Goal: Task Accomplishment & Management: Manage account settings

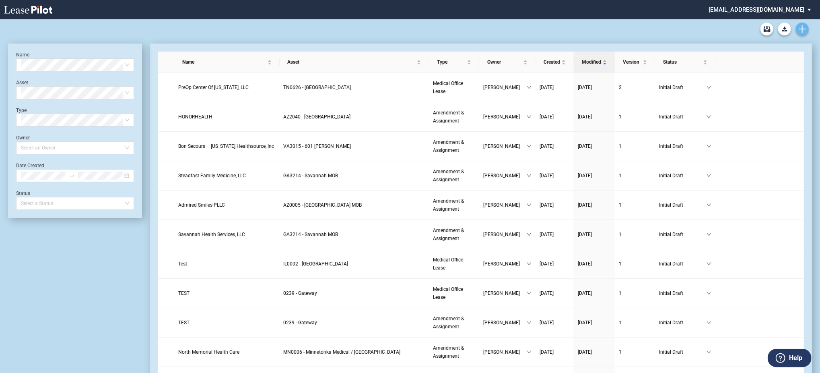
click at [803, 31] on icon "Create new document" at bounding box center [802, 28] width 7 height 7
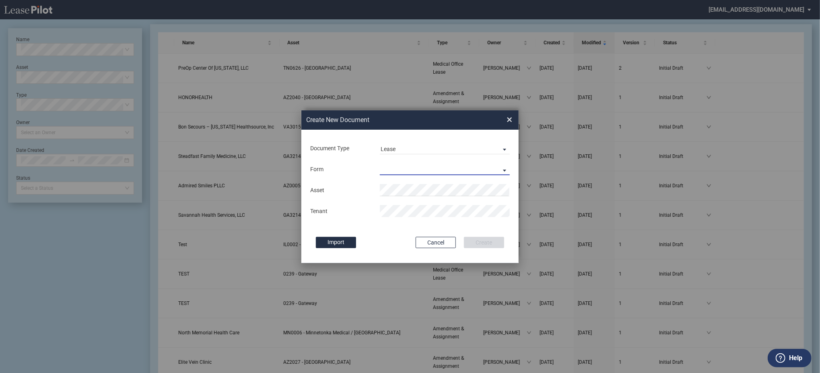
click at [392, 166] on md-select "Medical Office Lease Scottsdale Lease Louisville Lease 1370 Medical Place Lease…" at bounding box center [445, 169] width 130 height 12
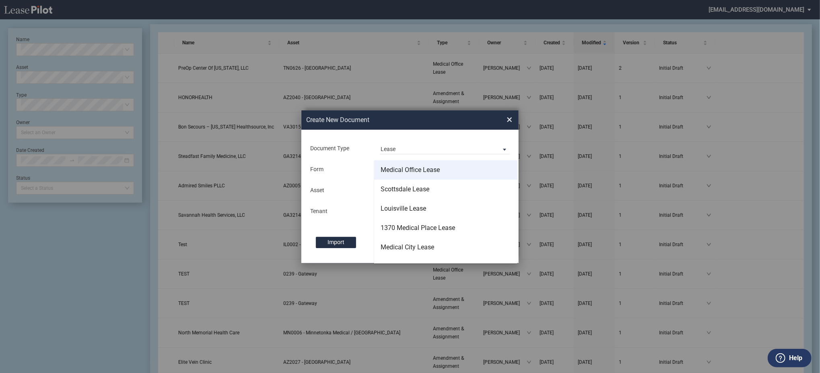
click at [397, 174] on div "Medical Office Lease" at bounding box center [410, 169] width 59 height 9
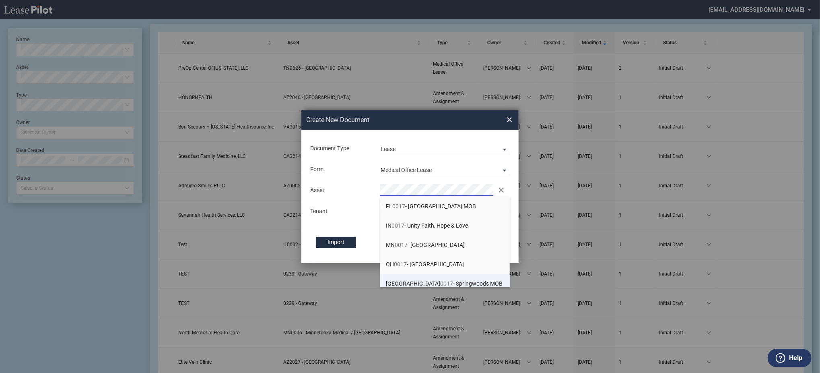
click at [408, 282] on span "TX 0017 - Springwoods MOB" at bounding box center [444, 283] width 117 height 6
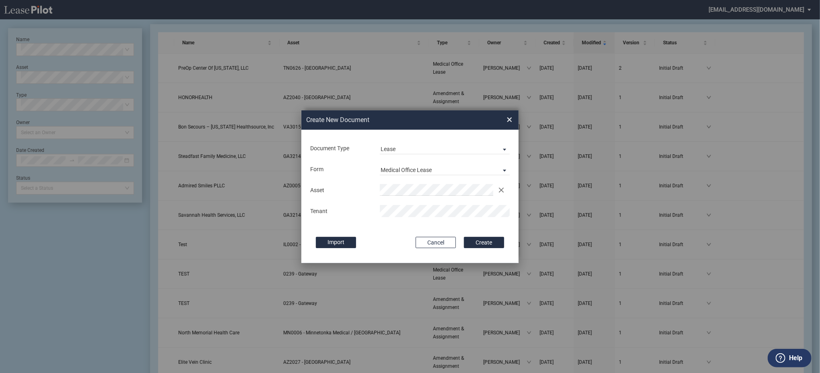
click at [464, 237] on button "Create" at bounding box center [484, 242] width 40 height 11
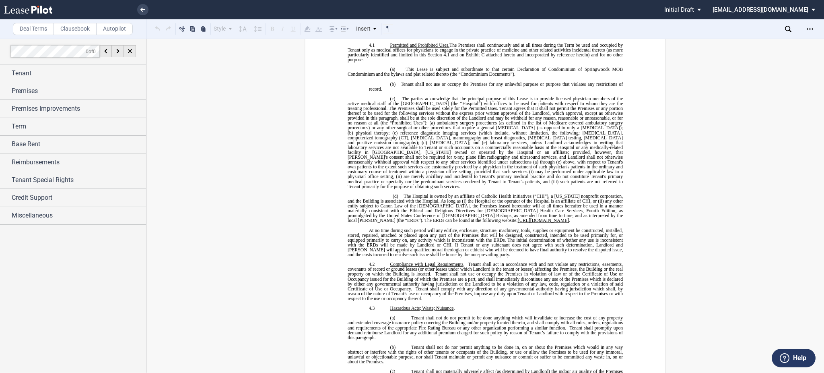
scroll to position [1931, 0]
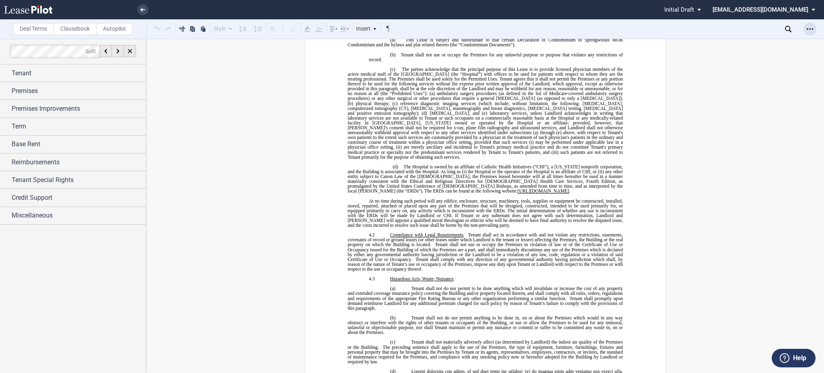
click at [806, 28] on div "Open Lease options menu" at bounding box center [809, 29] width 13 height 13
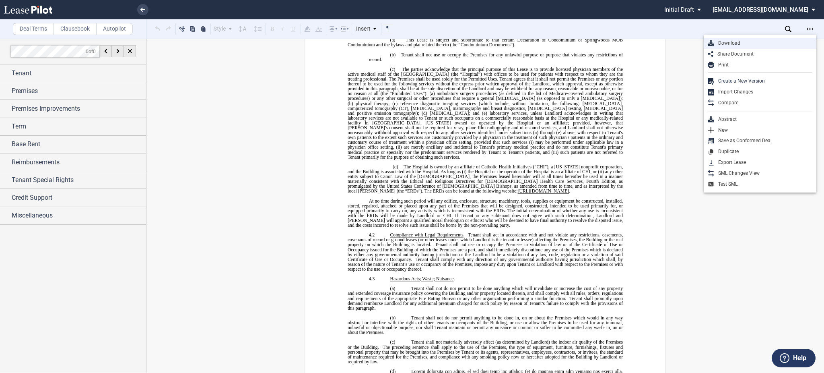
click at [735, 41] on div "Download" at bounding box center [763, 43] width 98 height 7
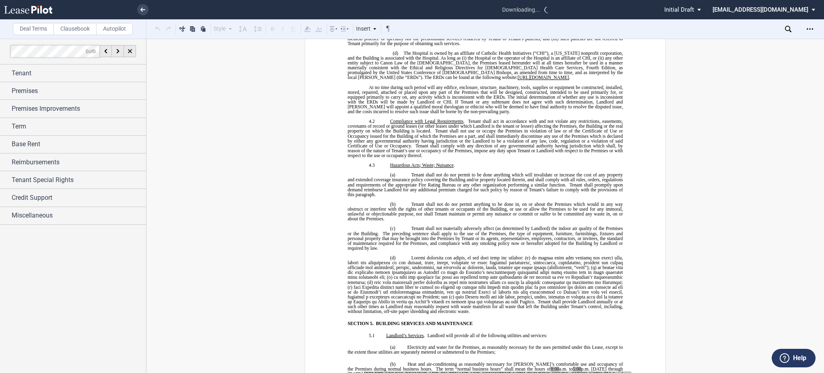
scroll to position [1985, 0]
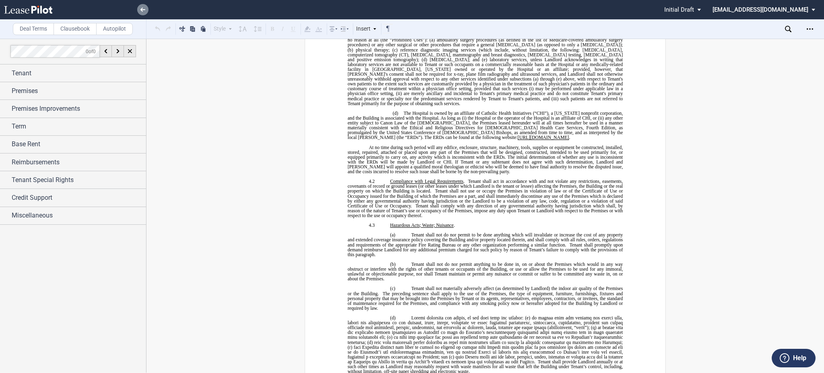
click at [144, 9] on use at bounding box center [142, 10] width 5 height 4
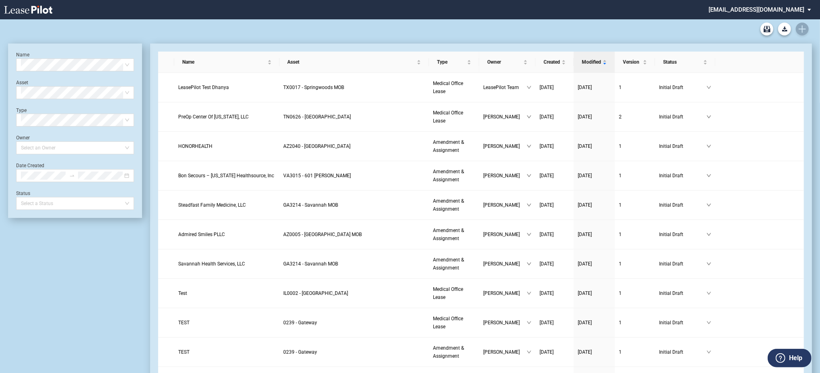
click at [806, 29] on div "Medical Office Lease Blank Form Medical Office Amendment Blank Form Medical Off…" at bounding box center [410, 28] width 804 height 19
click at [799, 32] on icon "Create new document" at bounding box center [802, 28] width 7 height 7
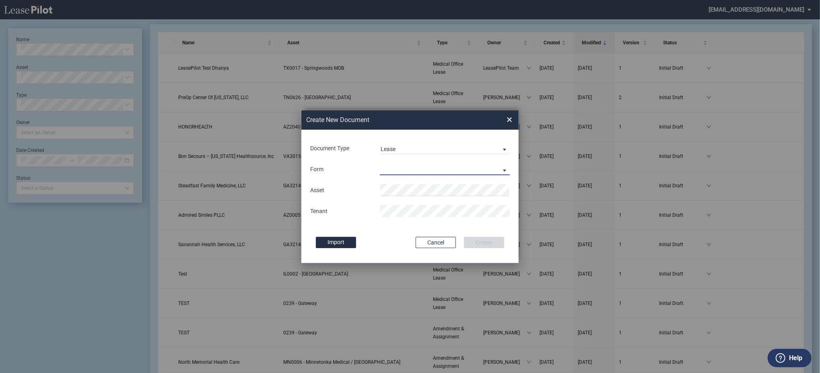
click at [389, 169] on md-select "Medical Office Lease Scottsdale Lease Louisville Lease 1370 Medical Place Lease…" at bounding box center [445, 169] width 130 height 12
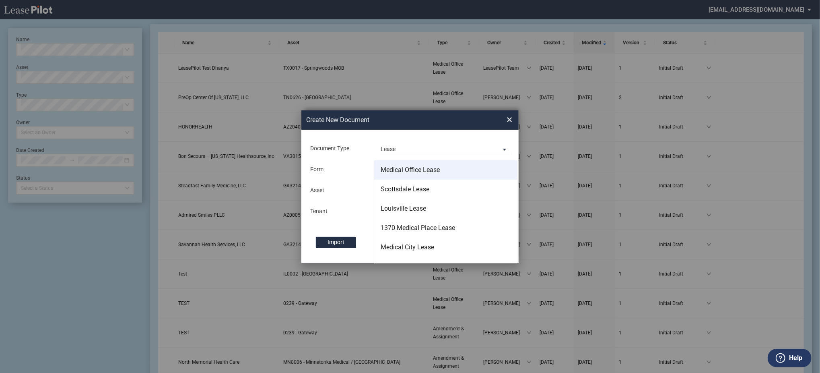
click at [398, 169] on div "Medical Office Lease" at bounding box center [410, 169] width 59 height 9
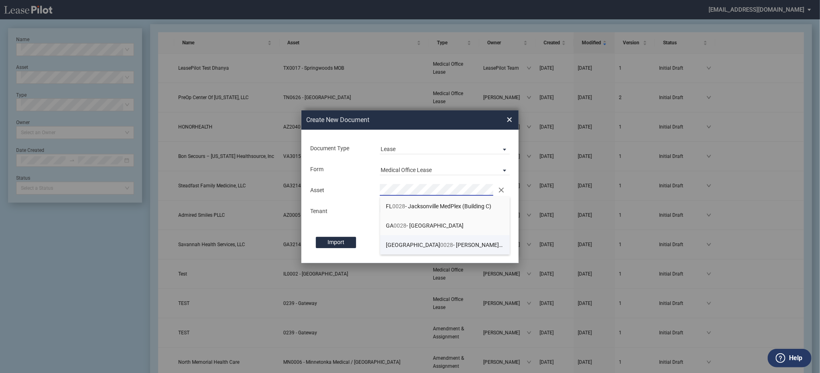
drag, startPoint x: 400, startPoint y: 246, endPoint x: 399, endPoint y: 219, distance: 27.4
click at [441, 247] on span "0028" at bounding box center [447, 244] width 13 height 6
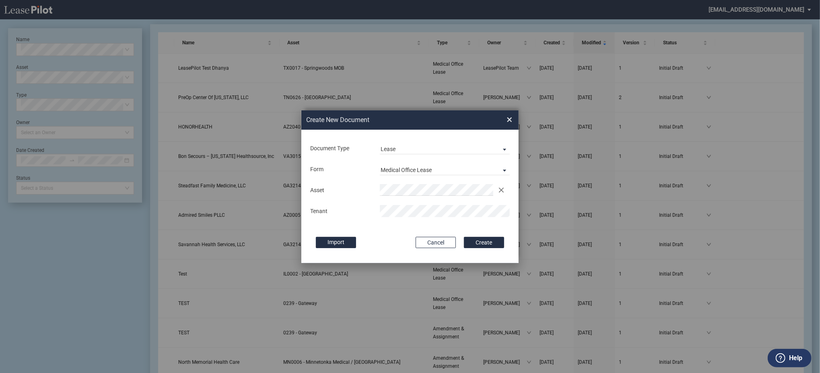
click at [464, 237] on button "Create" at bounding box center [484, 242] width 40 height 11
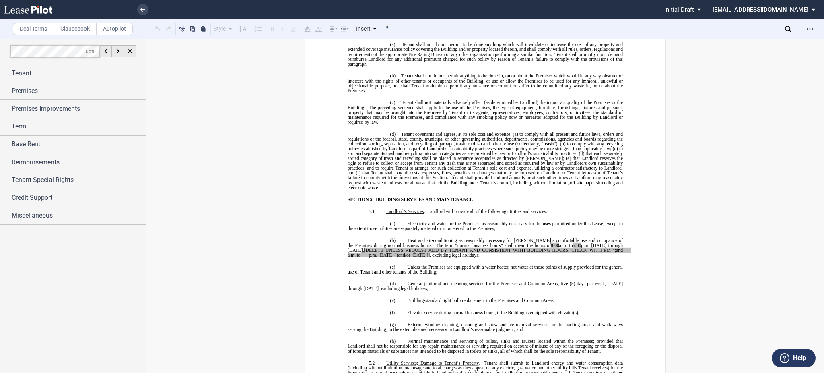
scroll to position [2628, 0]
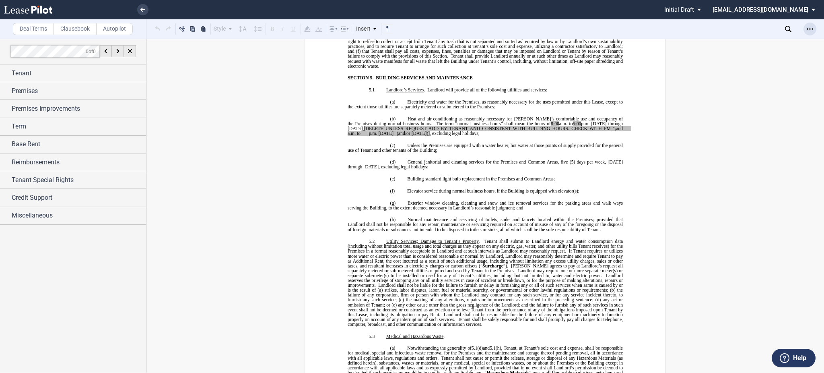
click at [808, 30] on icon "Open Lease options menu" at bounding box center [810, 29] width 6 height 6
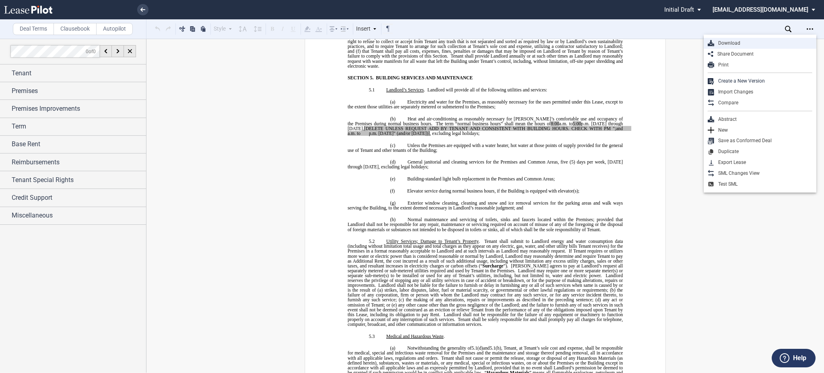
click at [725, 41] on div "Download" at bounding box center [763, 43] width 98 height 7
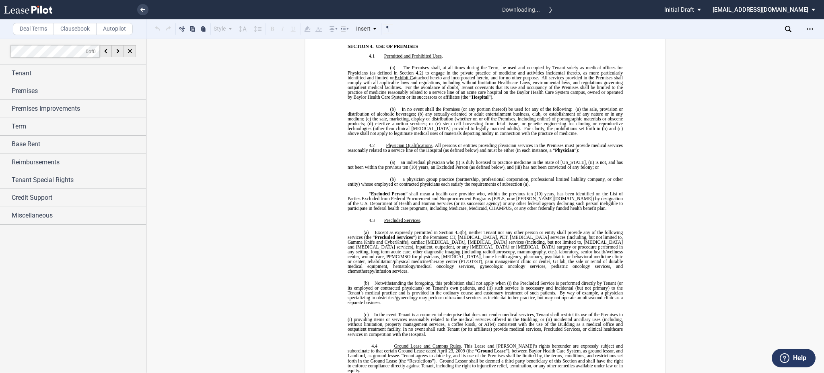
scroll to position [1716, 0]
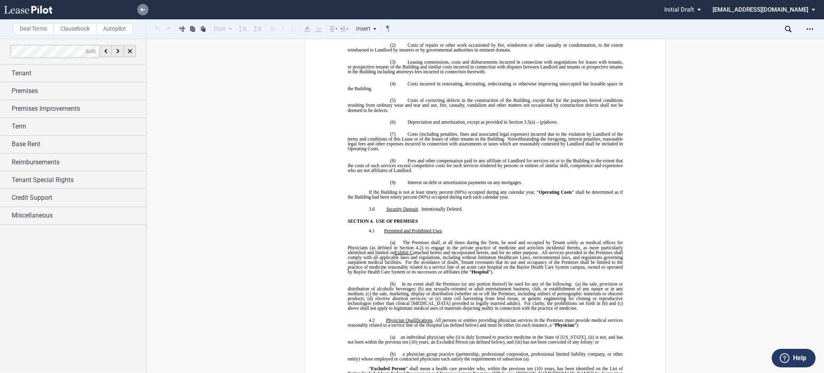
click at [142, 8] on icon at bounding box center [142, 10] width 5 height 4
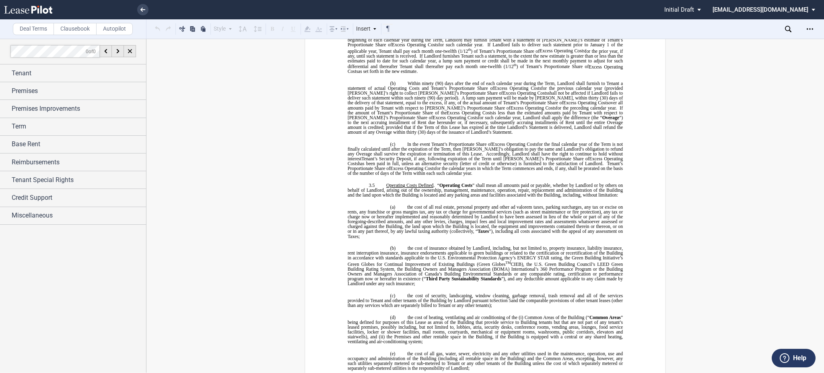
scroll to position [702, 0]
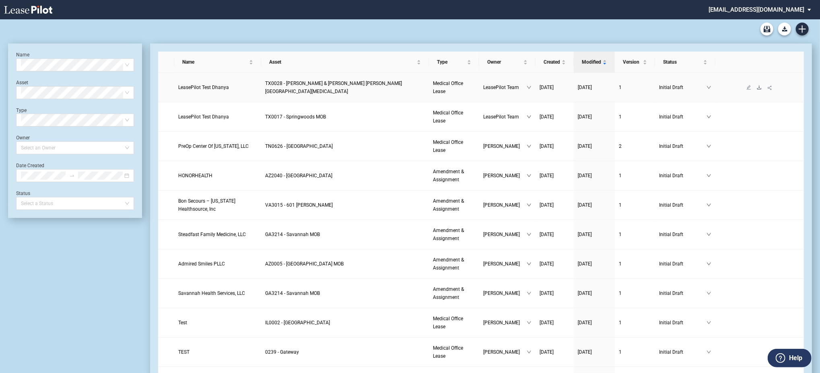
click at [758, 86] on icon "download" at bounding box center [759, 87] width 5 height 5
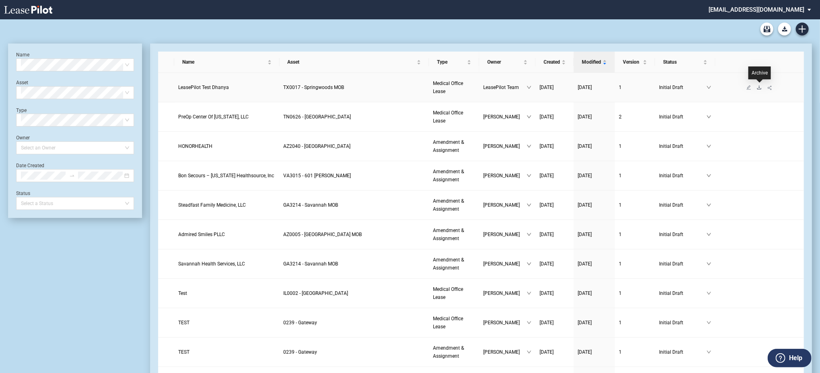
click at [761, 87] on icon "download" at bounding box center [759, 87] width 5 height 5
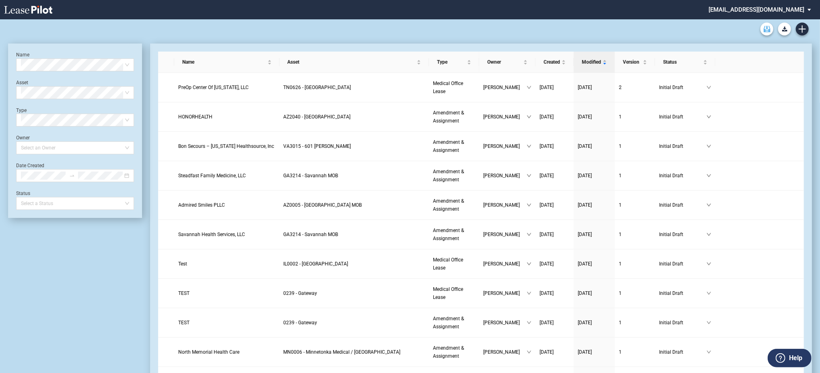
click at [769, 29] on use "Archive" at bounding box center [767, 29] width 7 height 6
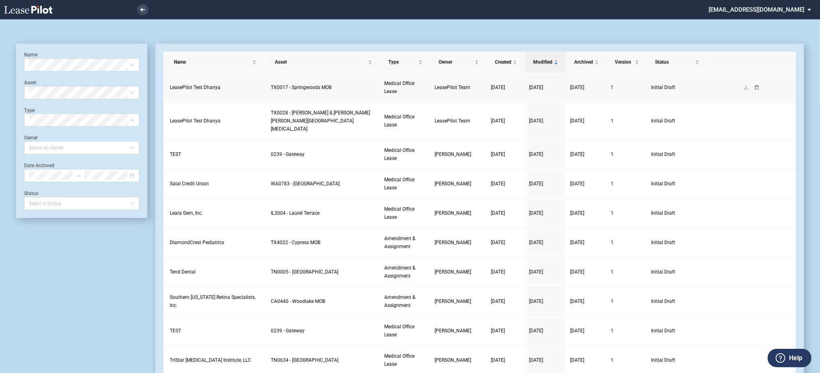
click at [755, 88] on icon "delete" at bounding box center [756, 87] width 5 height 5
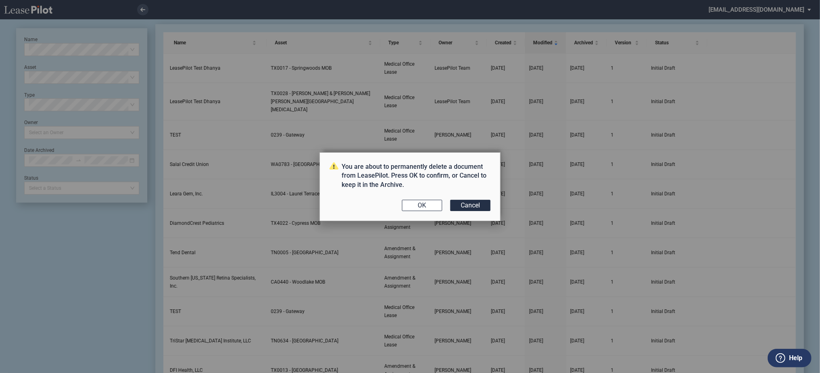
click at [422, 199] on div "You are about to permanently delete a document from LeasePilot. Press OK to con…" at bounding box center [409, 186] width 181 height 69
click at [426, 200] on button "OK" at bounding box center [422, 205] width 40 height 11
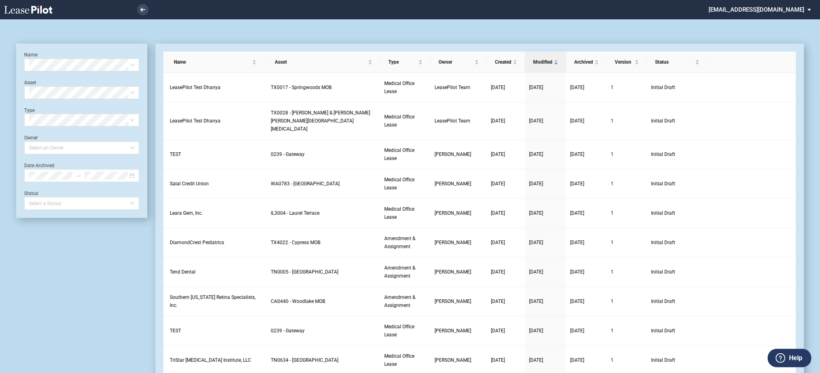
scroll to position [19, 0]
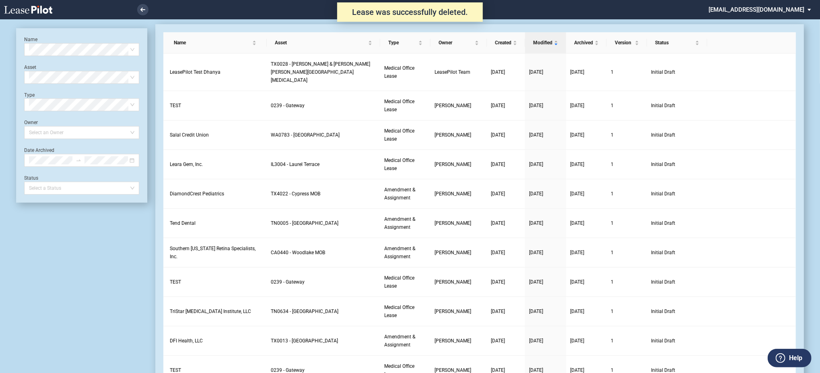
scroll to position [19, 0]
click at [756, 70] on icon "delete" at bounding box center [756, 72] width 5 height 5
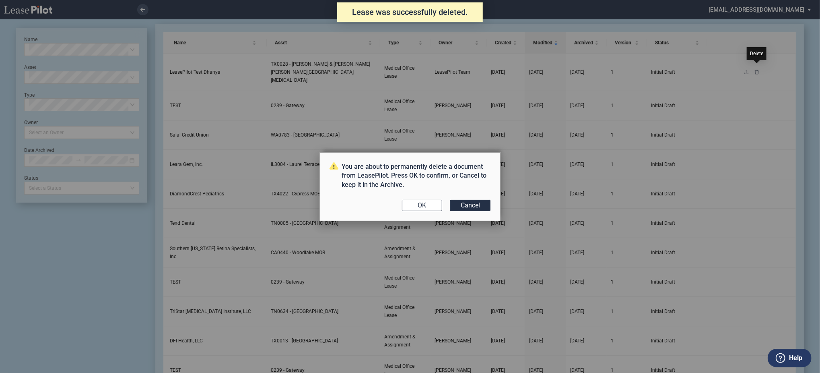
scroll to position [0, 0]
click at [416, 209] on button "OK" at bounding box center [422, 205] width 40 height 11
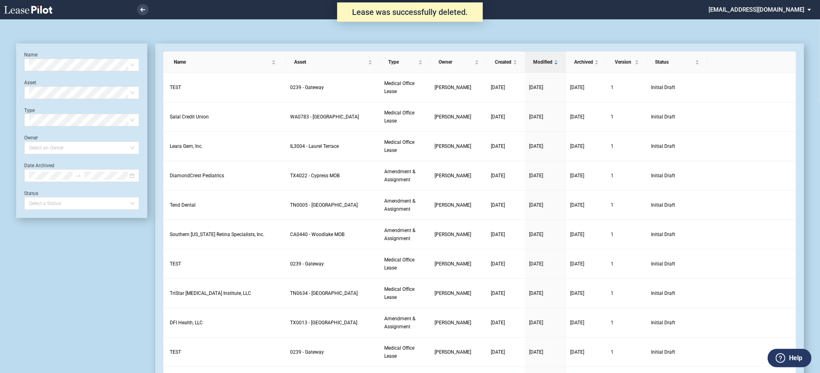
click at [37, 11] on use at bounding box center [28, 10] width 48 height 8
